Goal: Go to known website: Access a specific website the user already knows

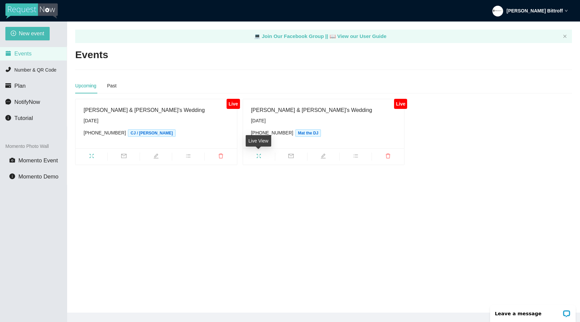
click at [259, 155] on icon "fullscreen" at bounding box center [258, 155] width 5 height 5
